Goal: Obtain resource: Download file/media

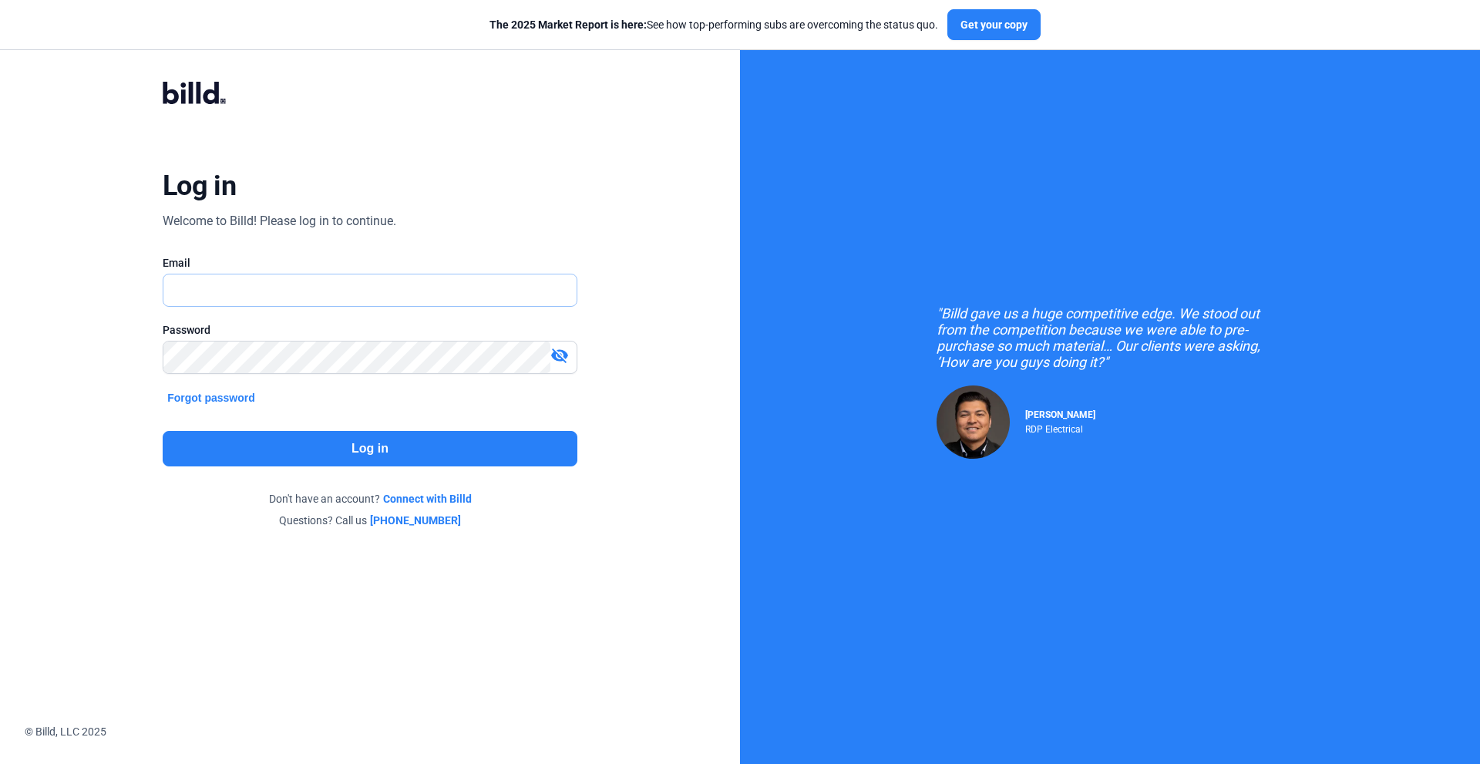
click at [260, 288] on input "text" at bounding box center [361, 290] width 396 height 32
type input "[EMAIL_ADDRESS][DOMAIN_NAME]"
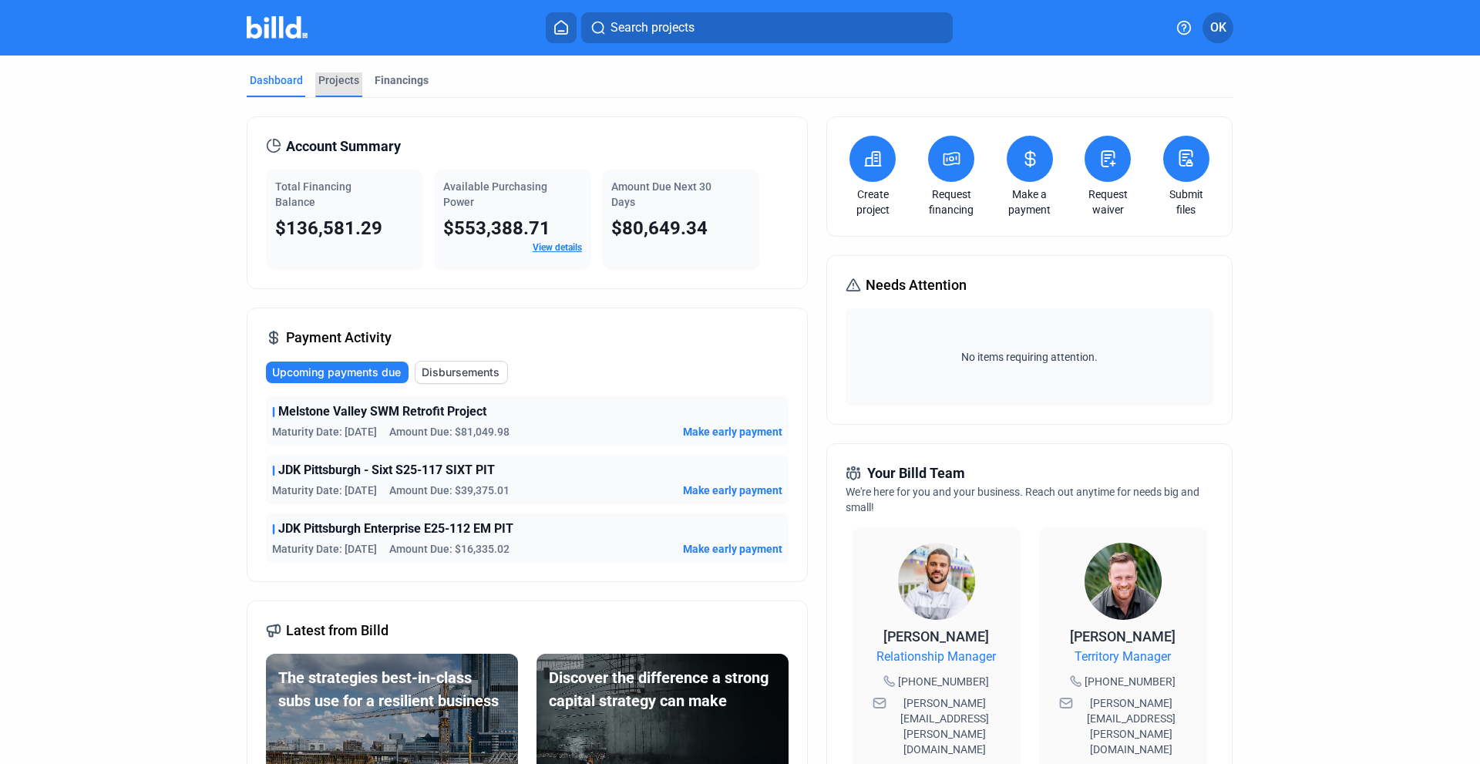
click at [326, 79] on div "Projects" at bounding box center [338, 79] width 41 height 15
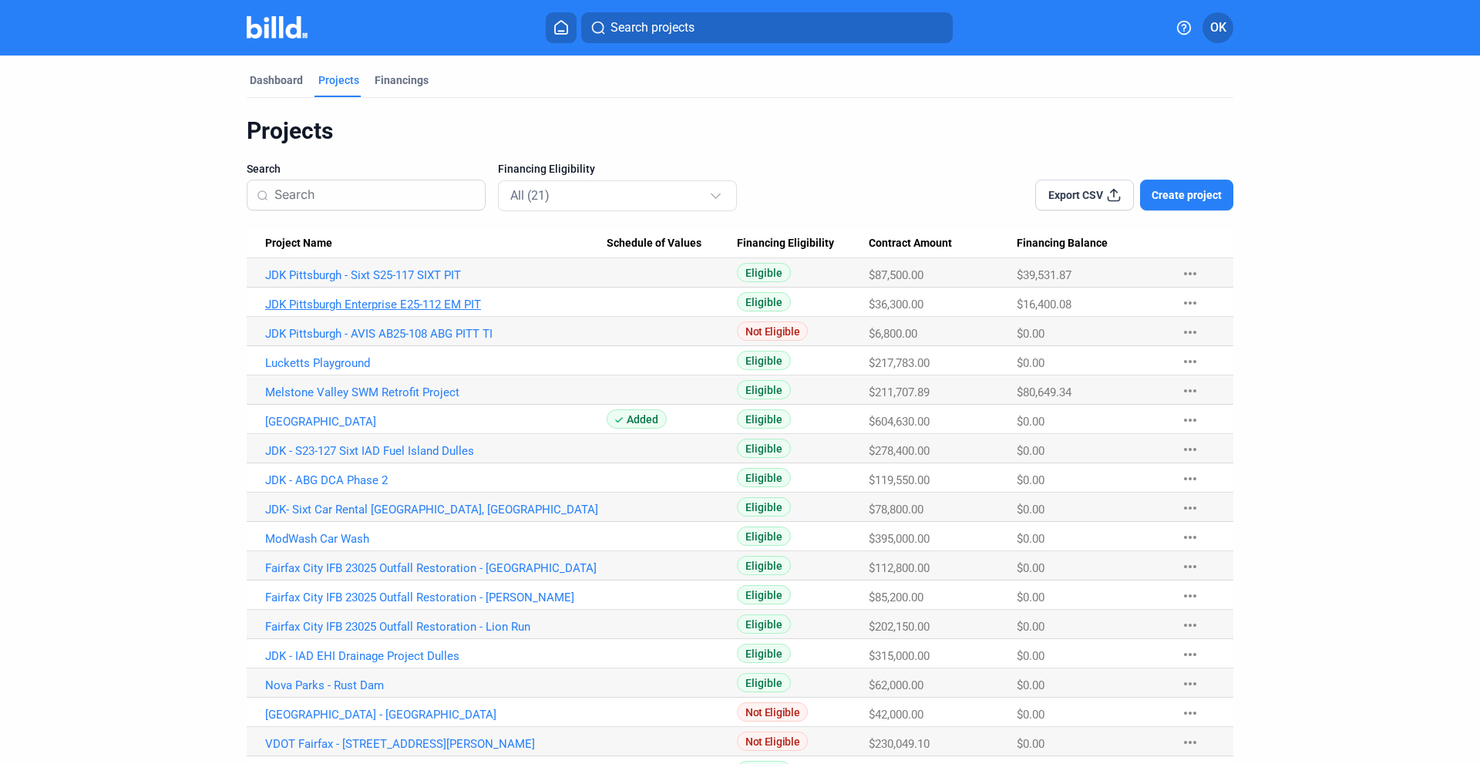
click at [309, 301] on link "JDK Pittsburgh Enterprise E25-112 EM PIT" at bounding box center [435, 304] width 341 height 14
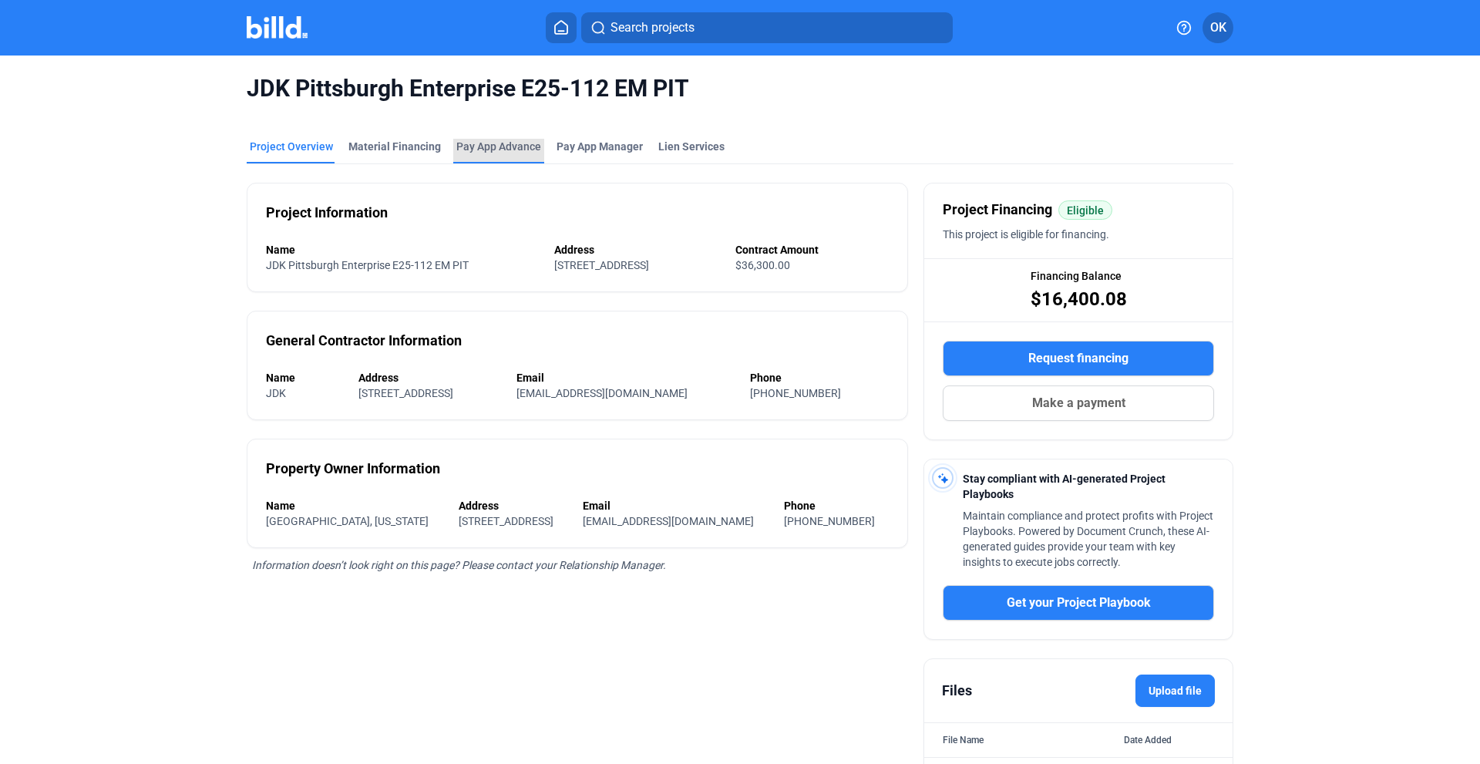
click at [488, 148] on div "Pay App Advance" at bounding box center [498, 146] width 85 height 15
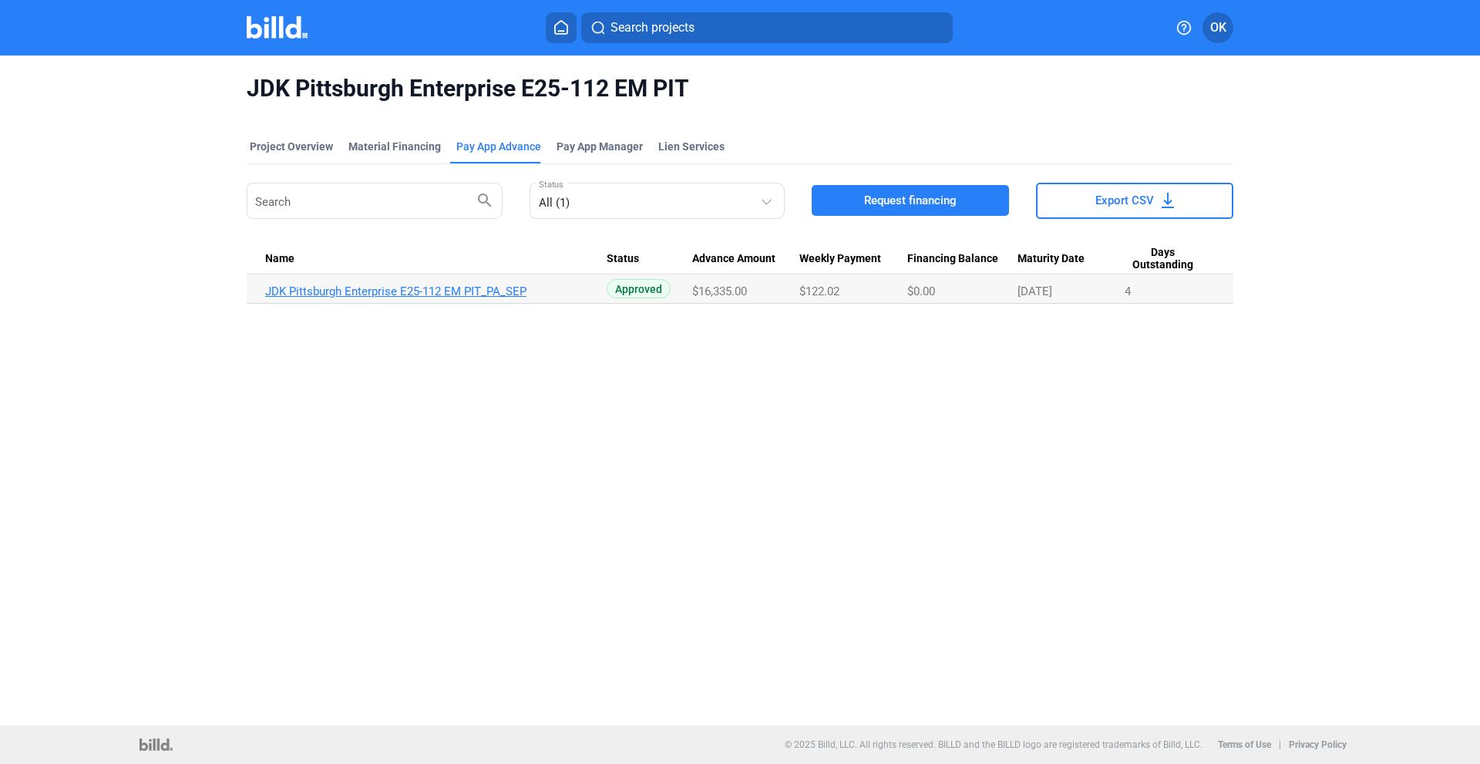
click at [340, 290] on link "JDK Pittsburgh Enterprise E25-112 EM PIT_PA_SEP" at bounding box center [435, 291] width 341 height 14
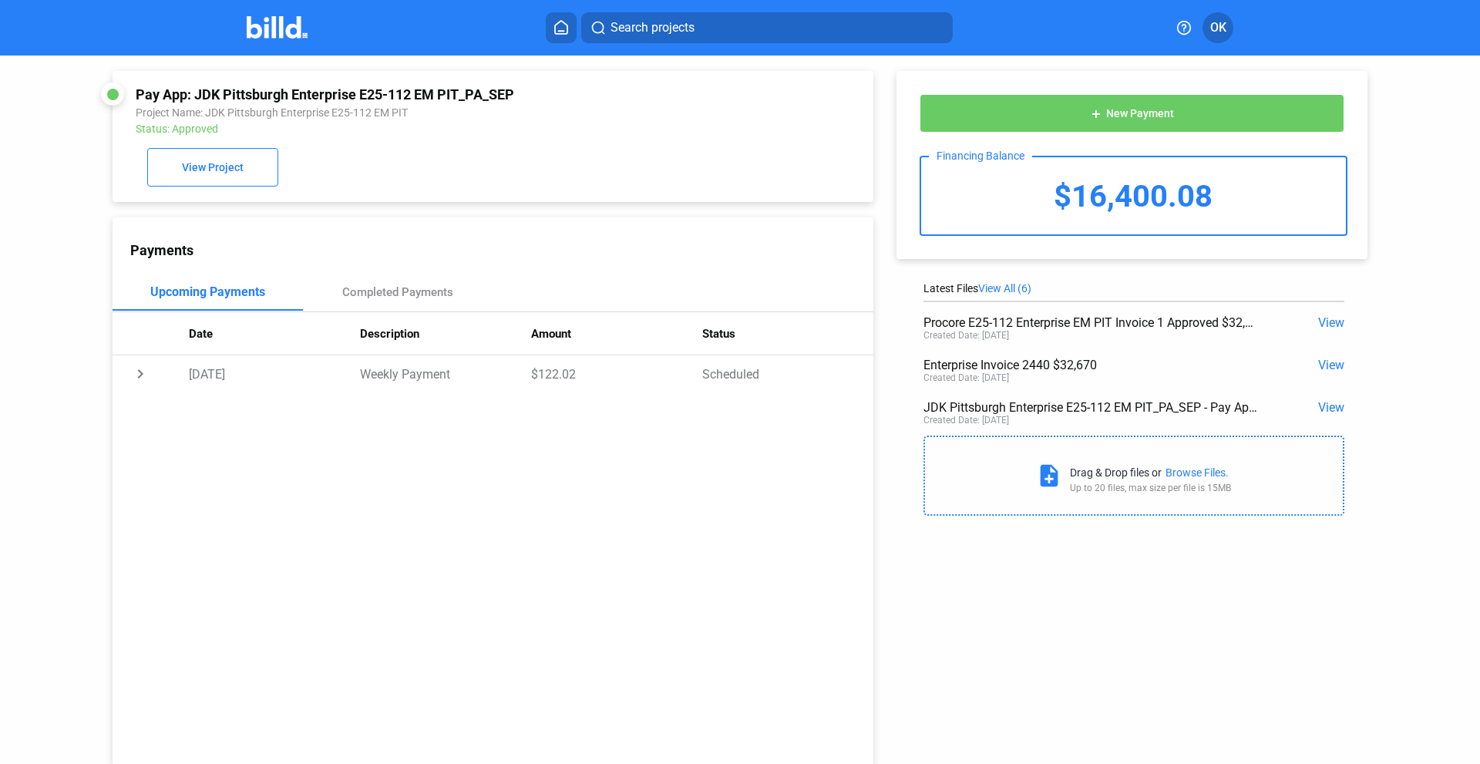
click at [1327, 322] on span "View" at bounding box center [1331, 322] width 26 height 15
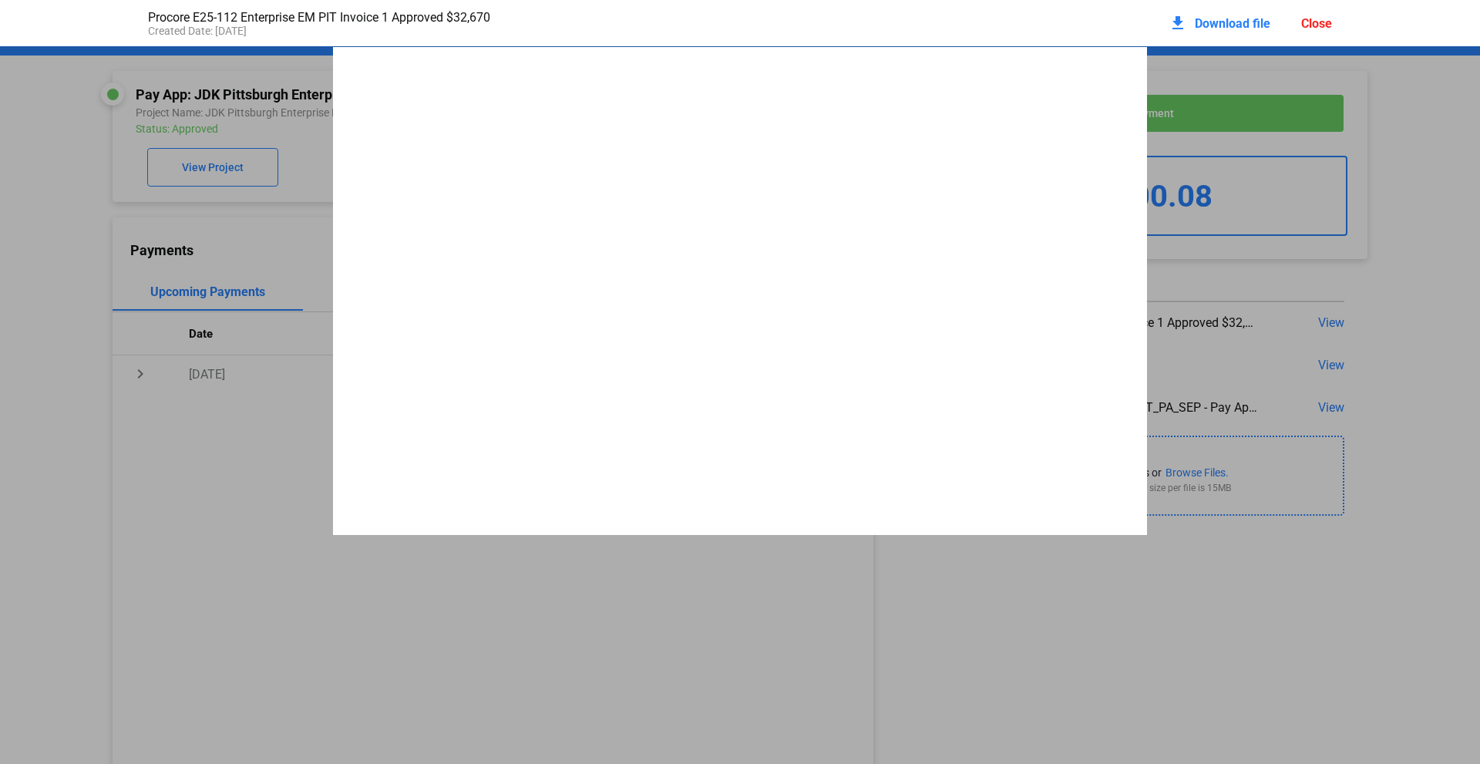
scroll to position [8, 0]
click at [1398, 312] on div "# Invoice Dates Billing Date Status Original Contract Sum Net Change By Change …" at bounding box center [740, 353] width 1480 height 629
click at [1325, 526] on div "# Invoice Dates Billing Date Status Original Contract Sum Net Change By Change …" at bounding box center [740, 353] width 1480 height 629
click at [1316, 26] on div "Close" at bounding box center [1316, 23] width 31 height 15
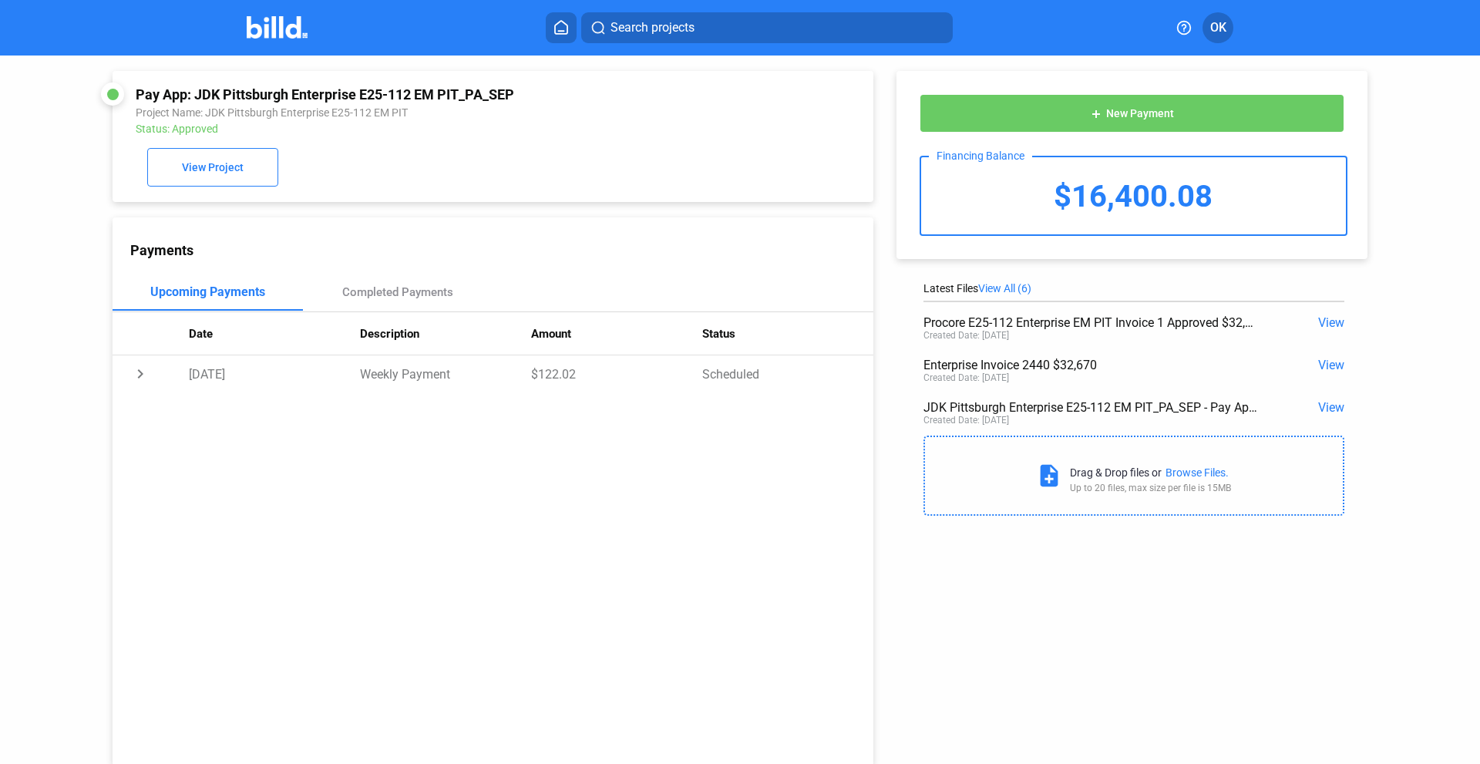
click at [1327, 409] on span "View" at bounding box center [1331, 407] width 26 height 15
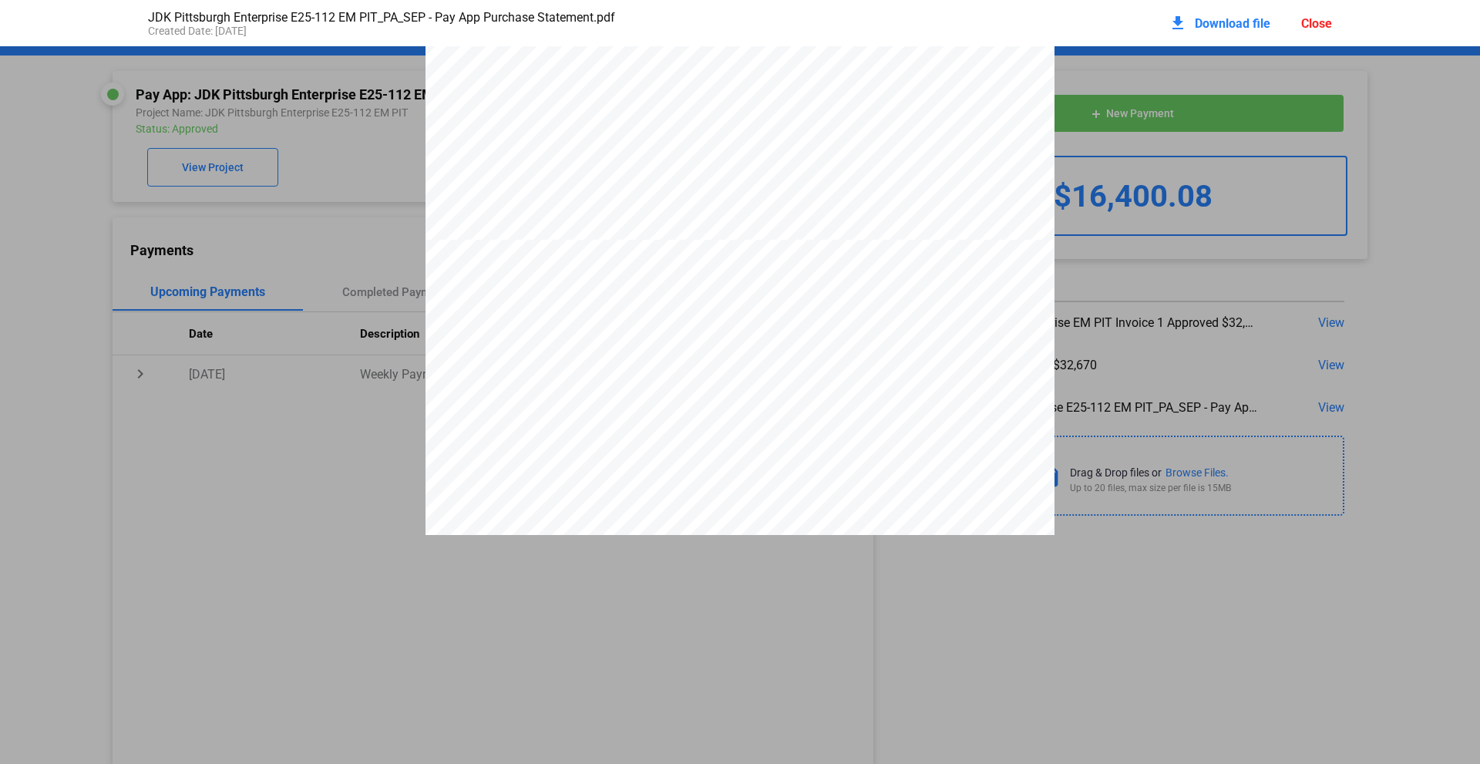
scroll to position [0, 0]
click at [1211, 18] on span "Download file" at bounding box center [1233, 23] width 76 height 15
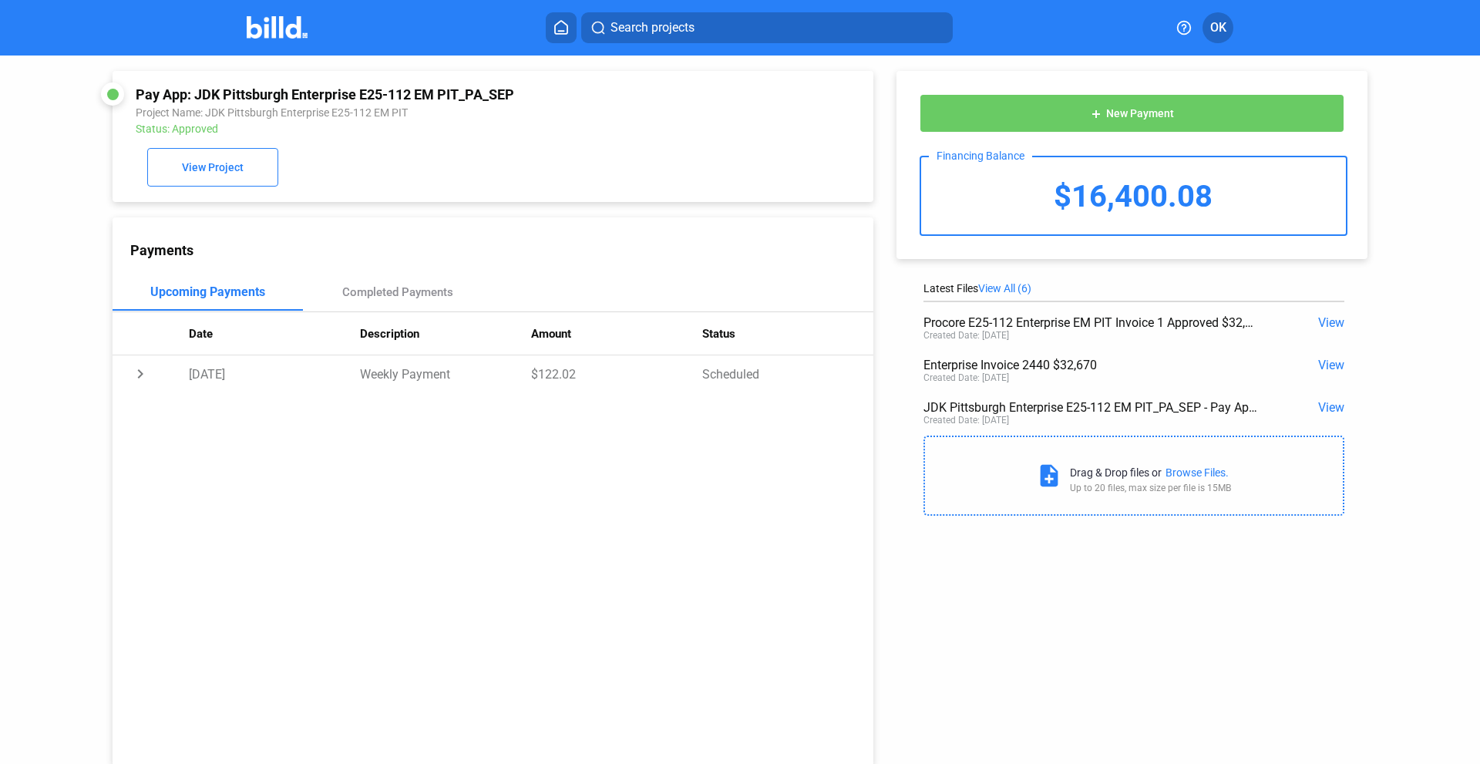
click at [278, 36] on img at bounding box center [277, 27] width 61 height 22
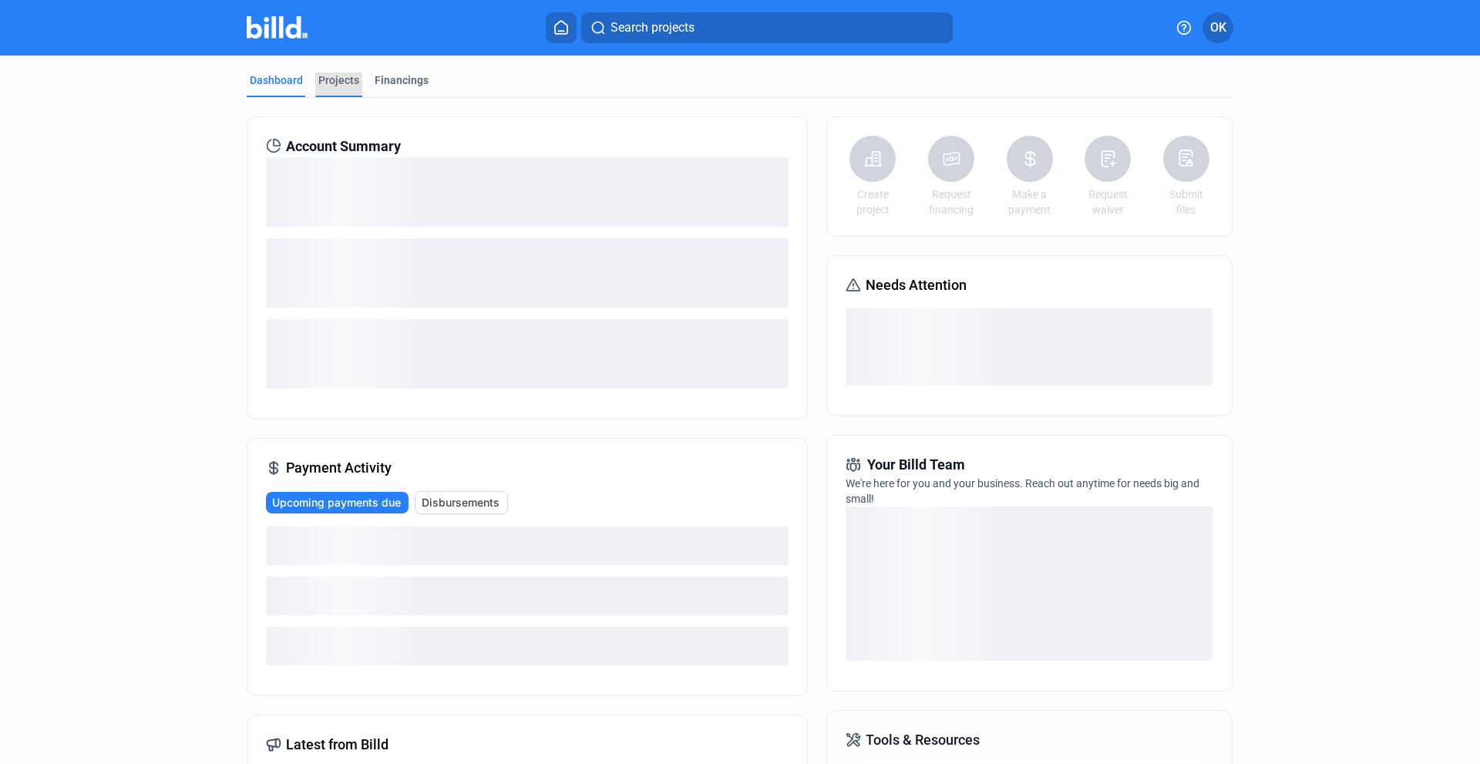
click at [331, 76] on div "Projects" at bounding box center [338, 79] width 41 height 15
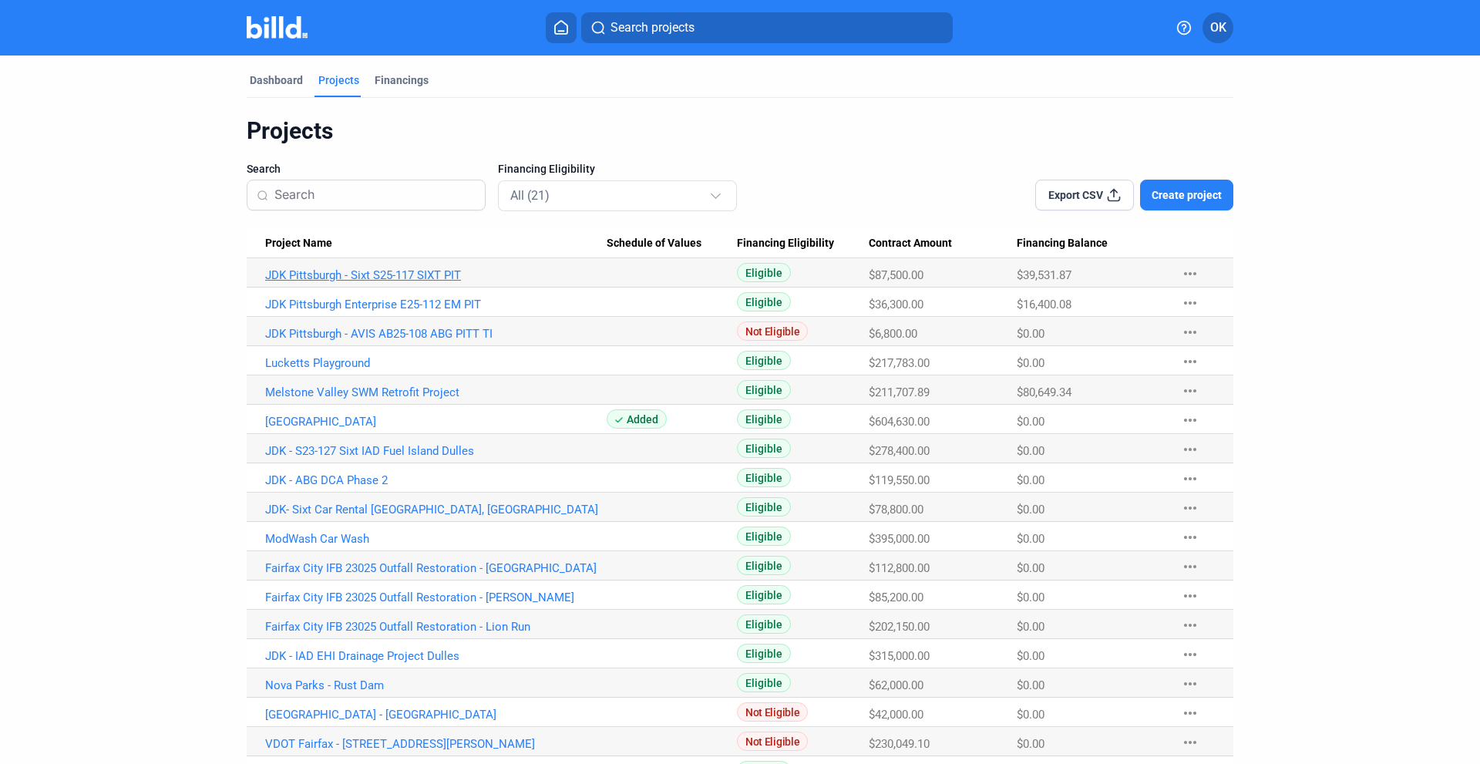
click at [330, 273] on link "JDK Pittsburgh - Sixt S25-117 SIXT PIT" at bounding box center [435, 275] width 341 height 14
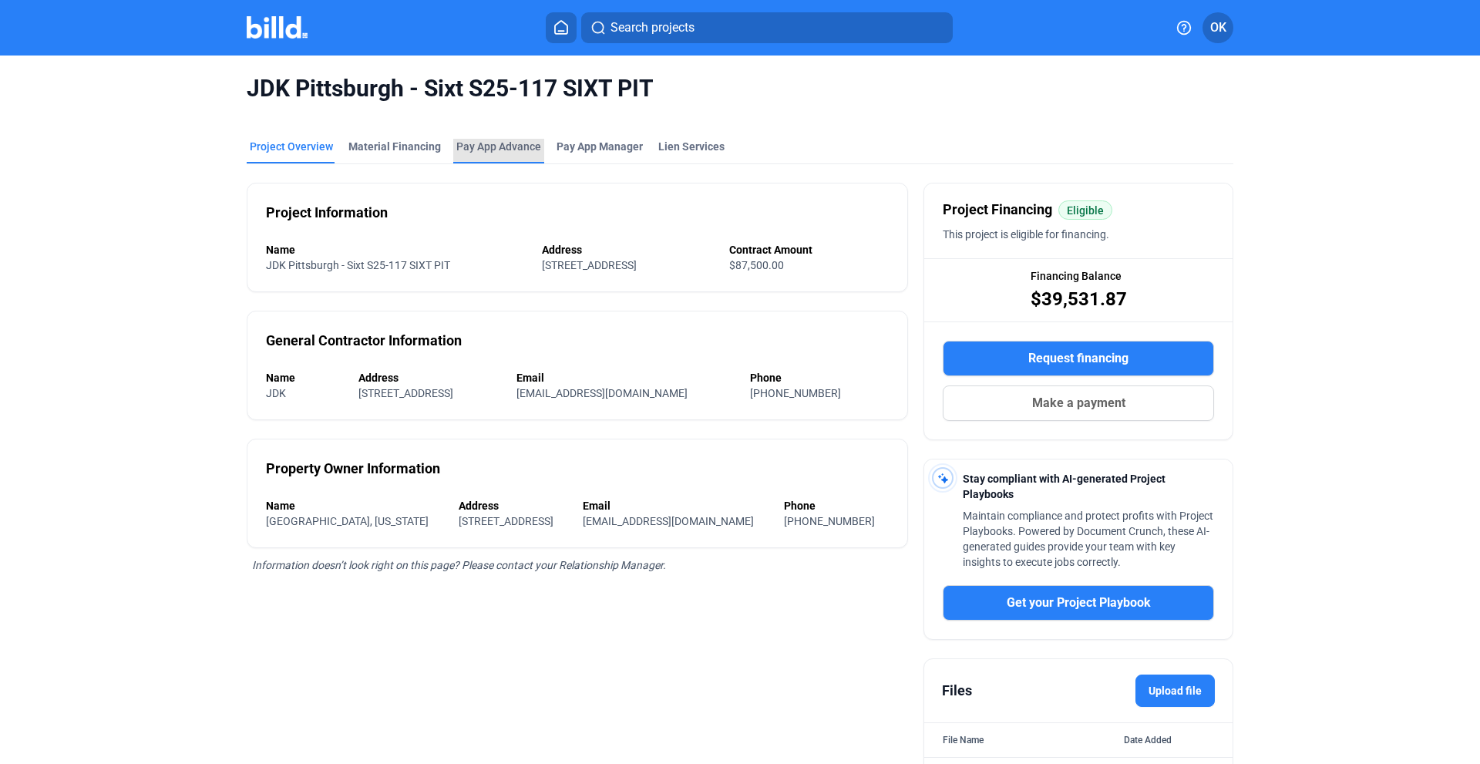
click at [482, 151] on div "Pay App Advance" at bounding box center [498, 146] width 85 height 15
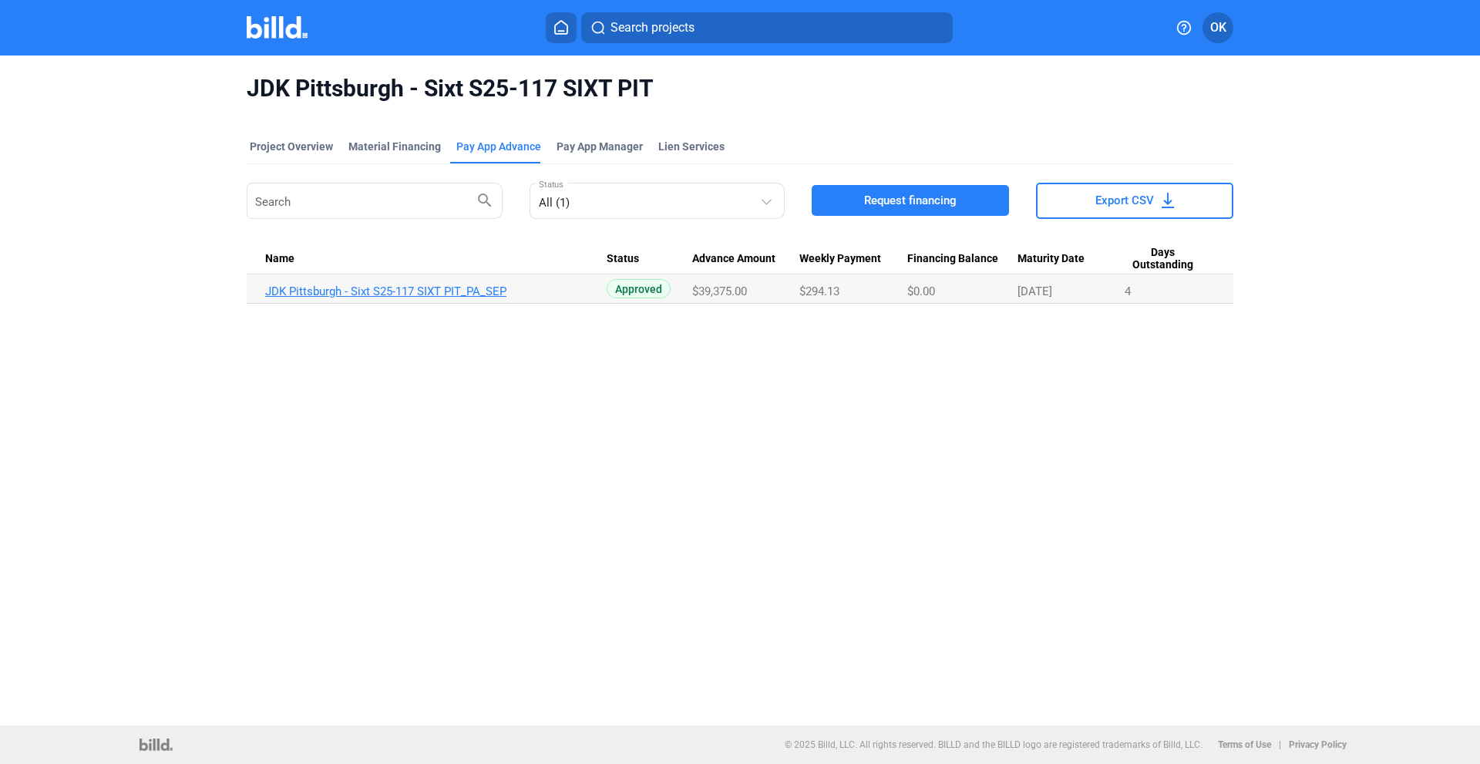
click at [328, 285] on link "JDK Pittsburgh - Sixt S25-117 SIXT PIT_PA_SEP" at bounding box center [435, 291] width 341 height 14
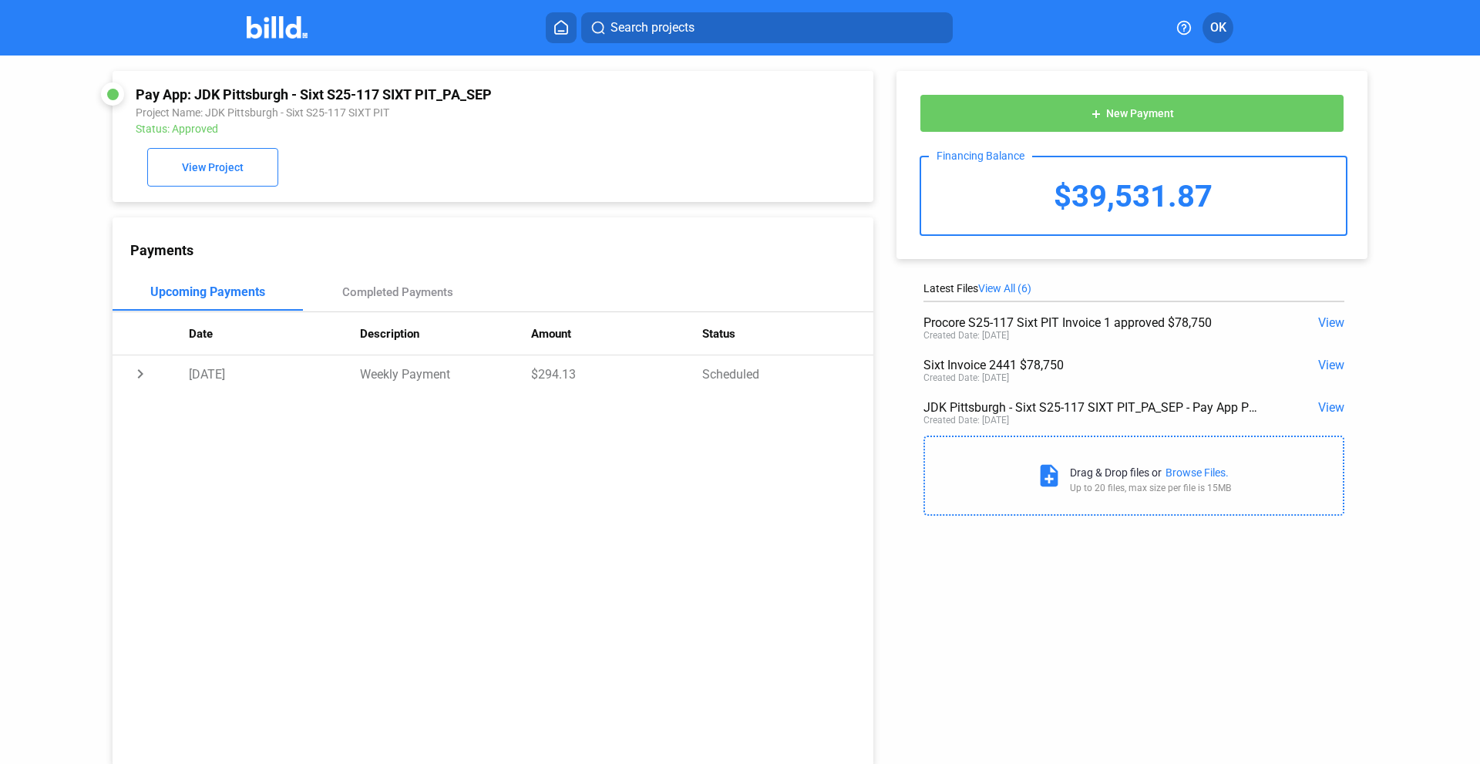
click at [1327, 404] on span "View" at bounding box center [1331, 407] width 26 height 15
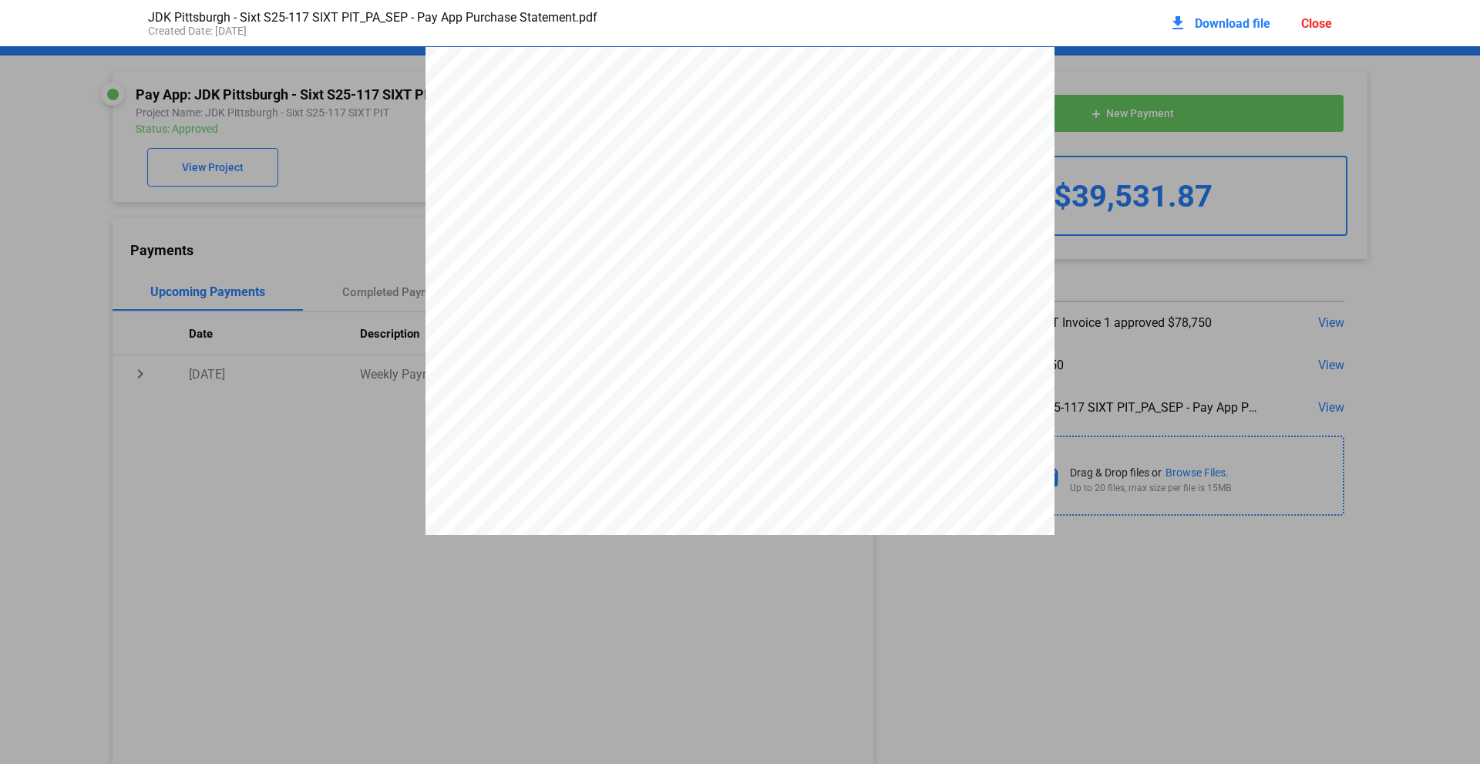
scroll to position [8, 0]
click at [1210, 22] on span "Download file" at bounding box center [1233, 23] width 76 height 15
